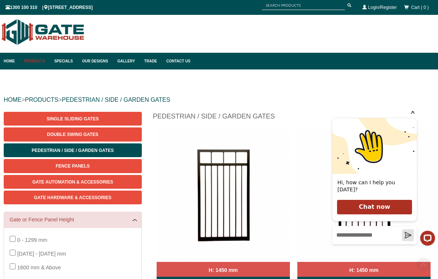
scroll to position [115, 0]
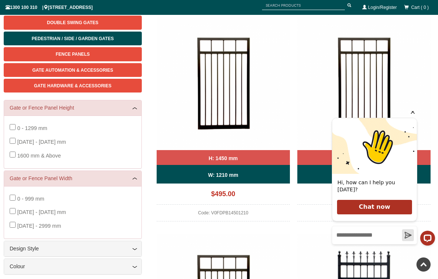
click at [413, 114] on icon "Hide greeting" at bounding box center [413, 112] width 4 height 4
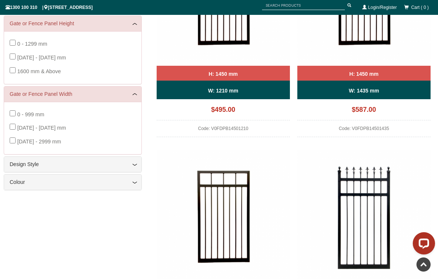
scroll to position [203, 0]
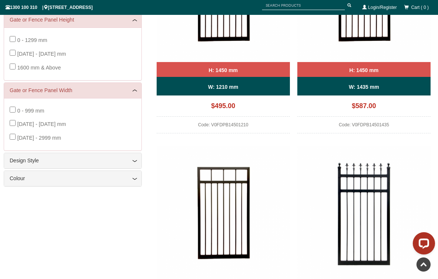
click at [39, 178] on link "Colour" at bounding box center [73, 179] width 126 height 8
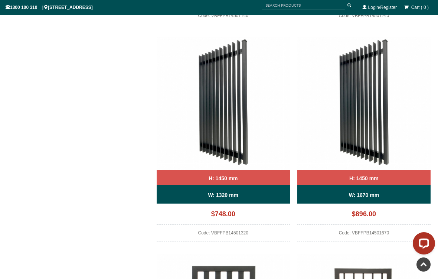
scroll to position [1401, 0]
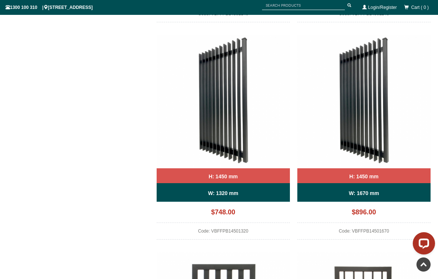
click at [231, 150] on img at bounding box center [223, 101] width 133 height 133
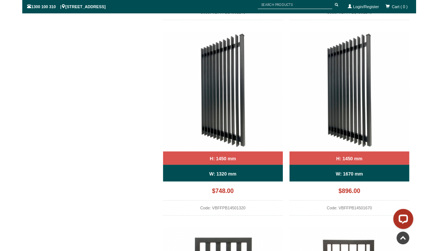
scroll to position [1429, 0]
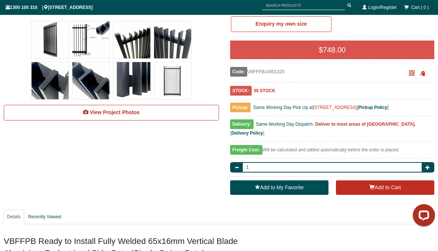
scroll to position [271, 0]
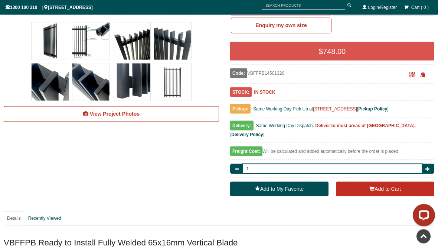
click at [173, 81] on img at bounding box center [172, 81] width 37 height 37
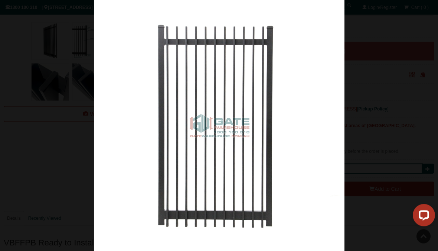
scroll to position [271, 0]
click at [267, 94] on img at bounding box center [219, 125] width 251 height 251
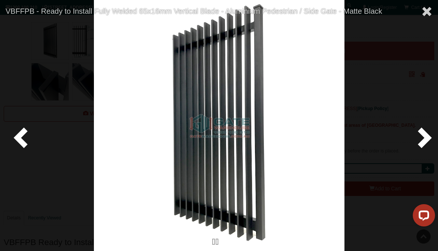
click at [428, 9] on span at bounding box center [426, 11] width 11 height 11
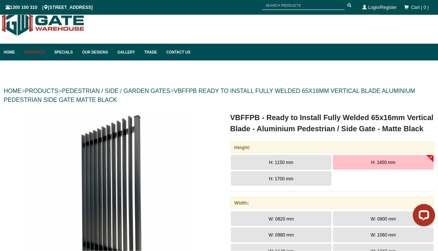
scroll to position [0, 0]
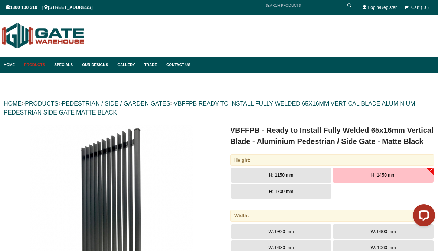
click at [153, 102] on link "PEDESTRIAN / SIDE / GARDEN GATES" at bounding box center [116, 103] width 108 height 6
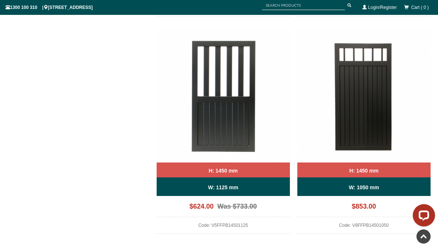
scroll to position [1624, 0]
click at [232, 131] on img at bounding box center [223, 95] width 133 height 133
